Goal: Navigation & Orientation: Find specific page/section

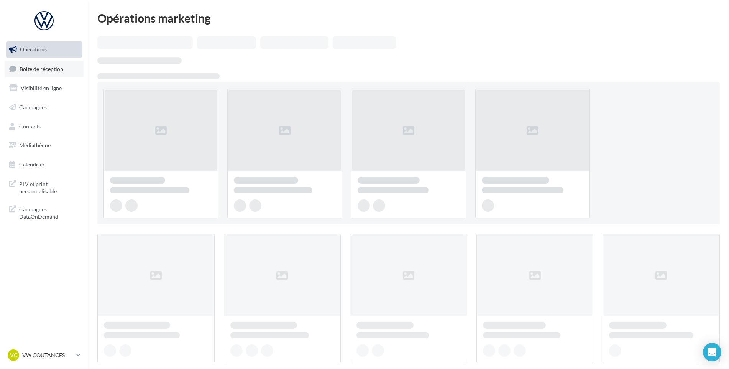
click at [66, 74] on link "Boîte de réception" at bounding box center [44, 69] width 79 height 16
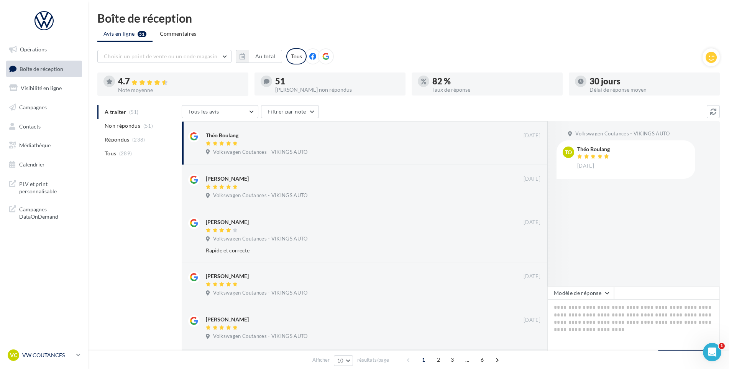
click at [65, 355] on p "VW COUTANCES" at bounding box center [47, 355] width 51 height 8
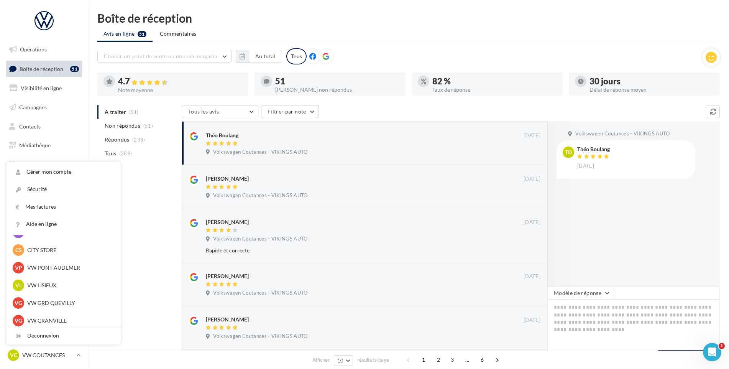
scroll to position [192, 0]
click at [56, 303] on p "VW CLEON" at bounding box center [69, 303] width 84 height 8
